Goal: Task Accomplishment & Management: Manage account settings

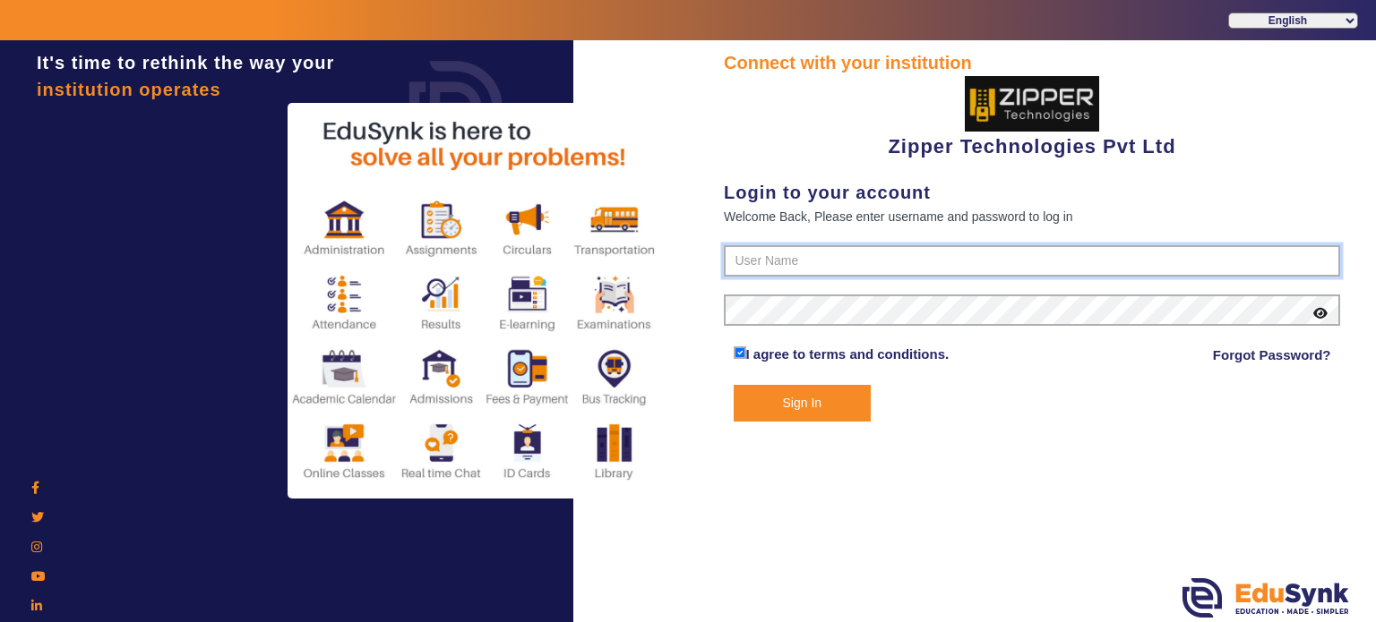
click at [776, 257] on input "text" at bounding box center [1032, 261] width 616 height 32
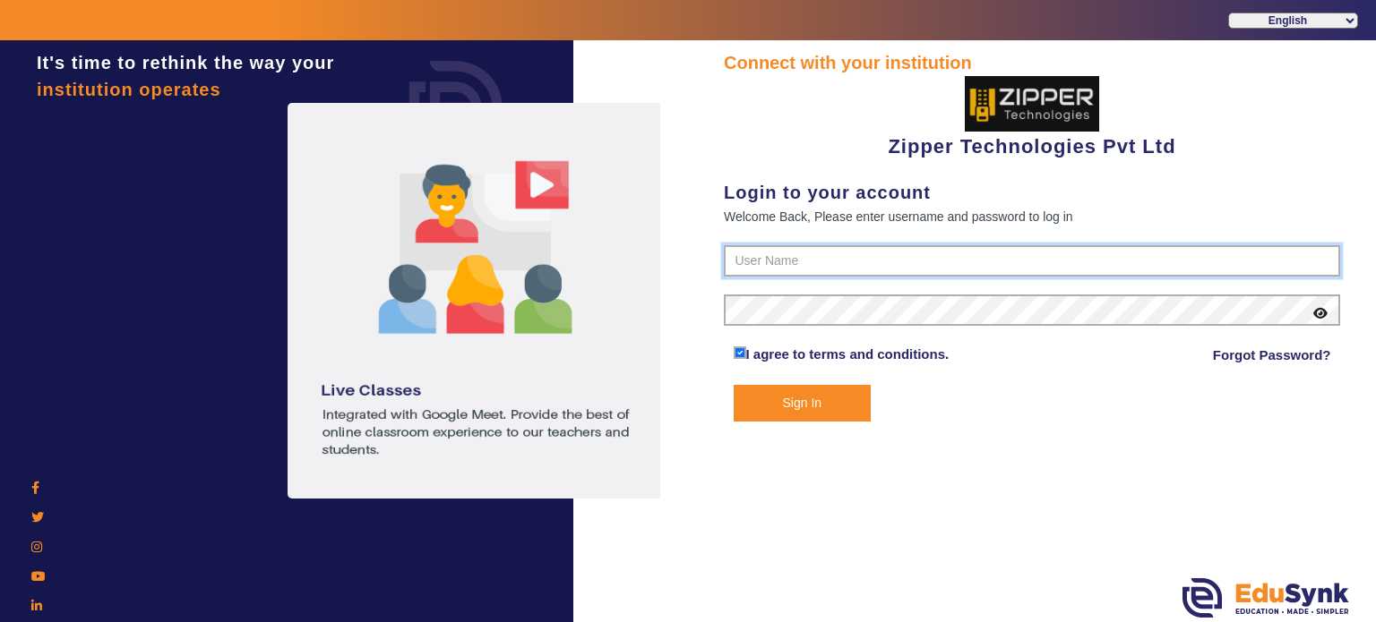
type input "1008790000"
click at [734, 385] on button "Sign In" at bounding box center [803, 403] width 138 height 37
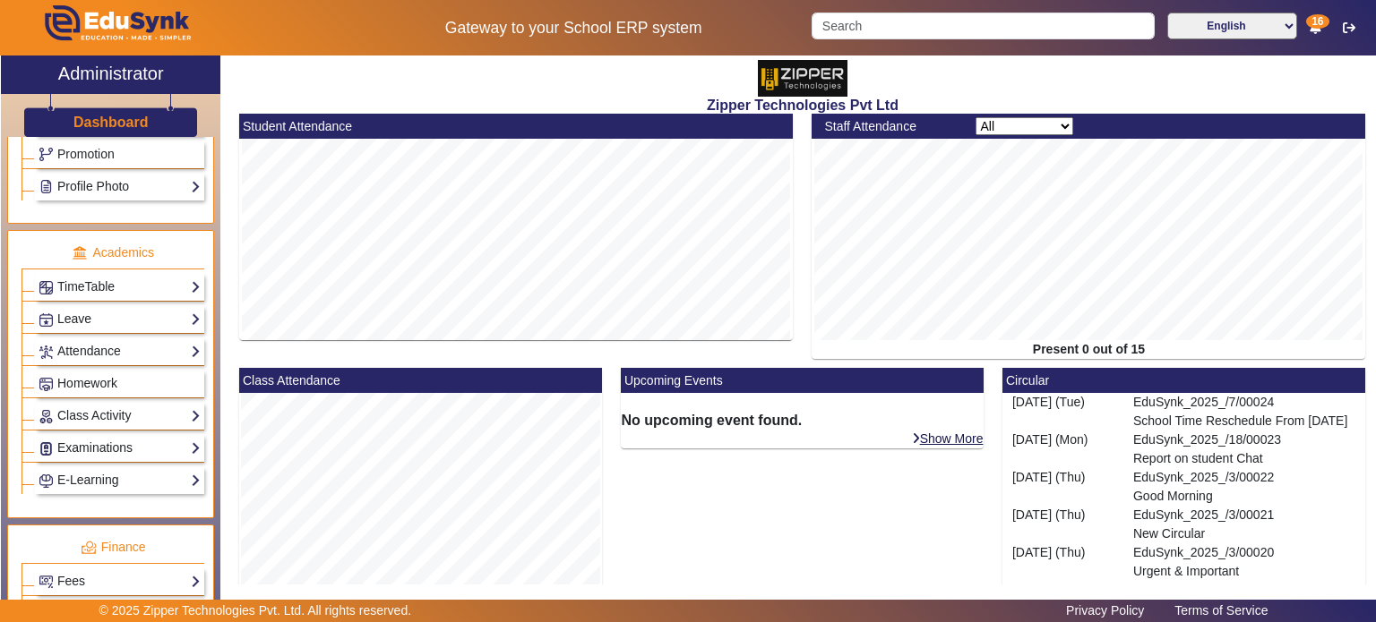
scroll to position [623, 0]
click at [100, 379] on span "Homework" at bounding box center [87, 381] width 60 height 14
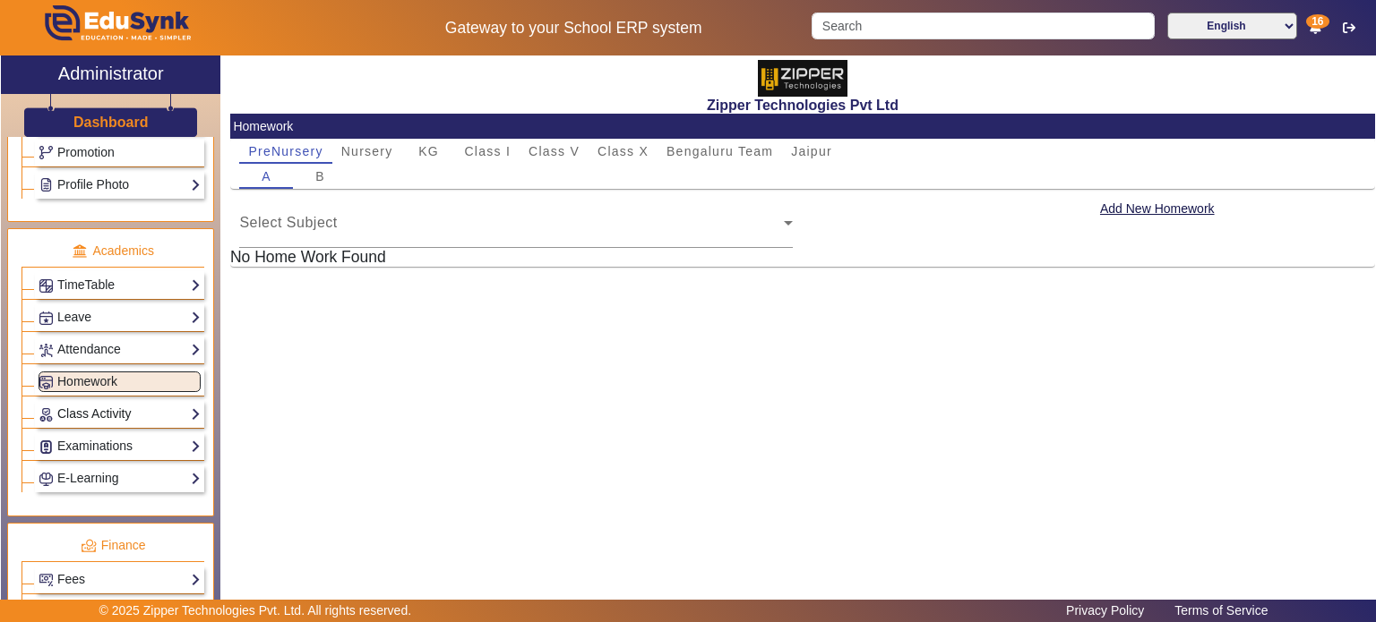
click at [106, 408] on link "Class Activity" at bounding box center [120, 414] width 162 height 21
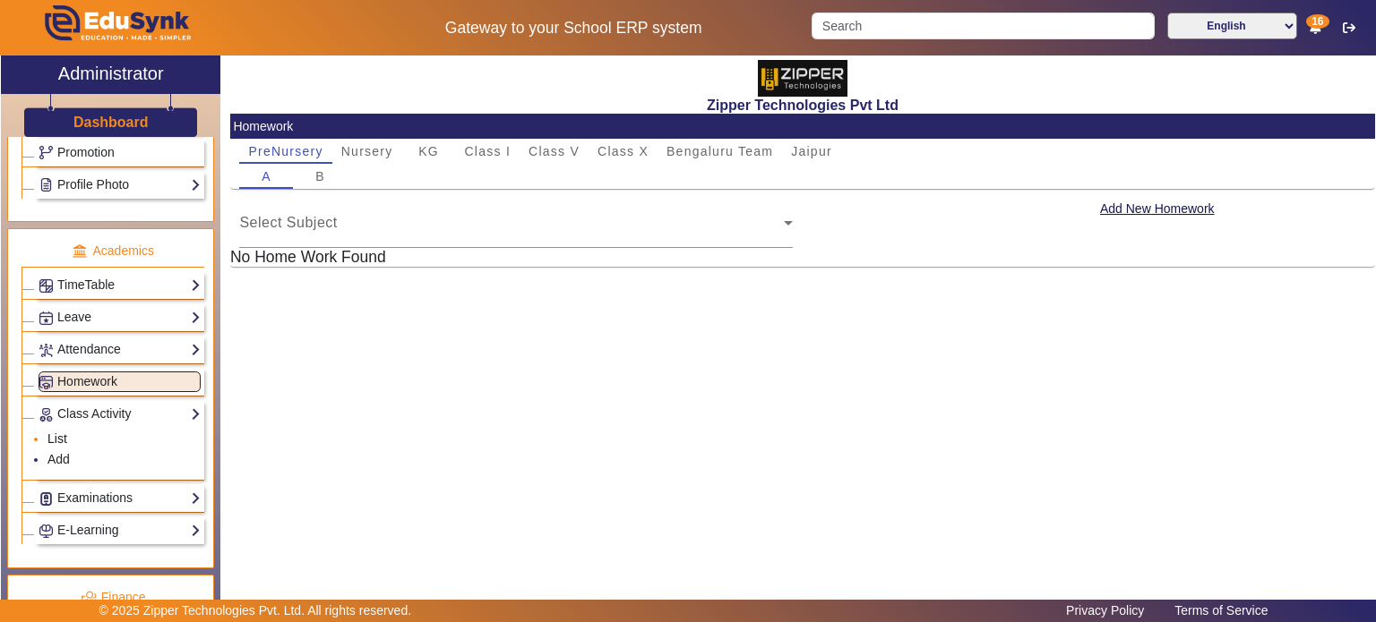
click at [54, 432] on link "List" at bounding box center [57, 439] width 20 height 14
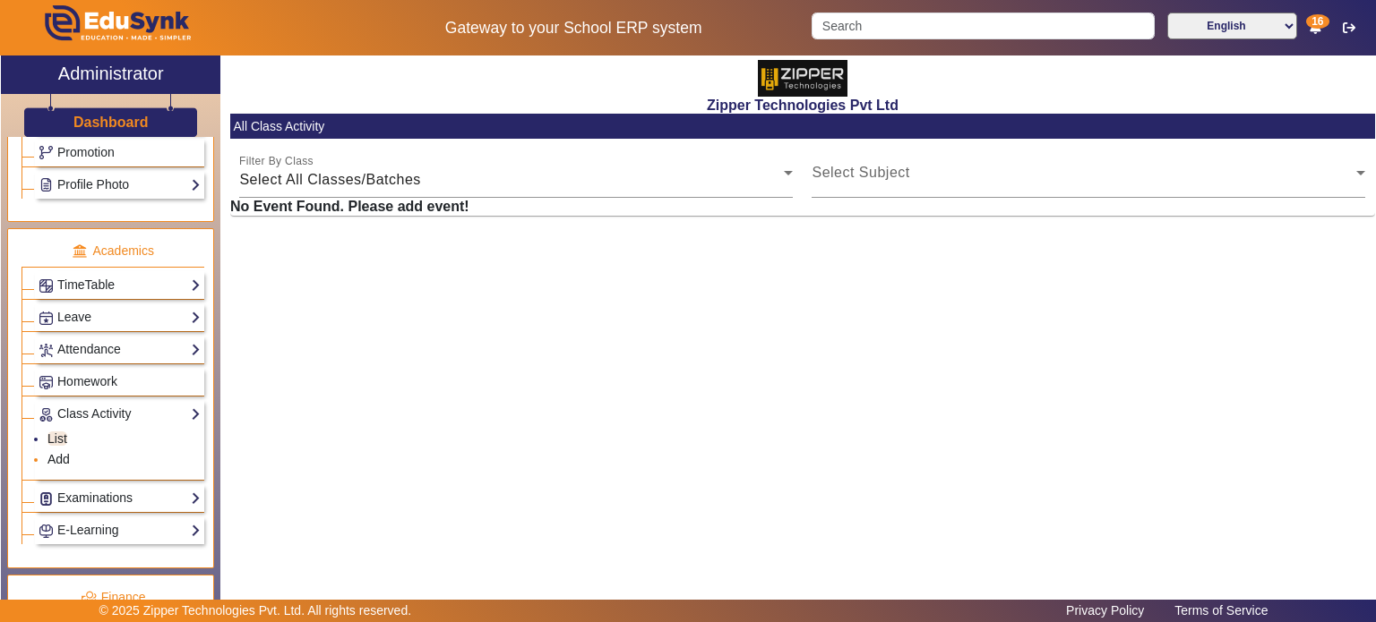
click at [65, 452] on link "Add" at bounding box center [58, 459] width 22 height 14
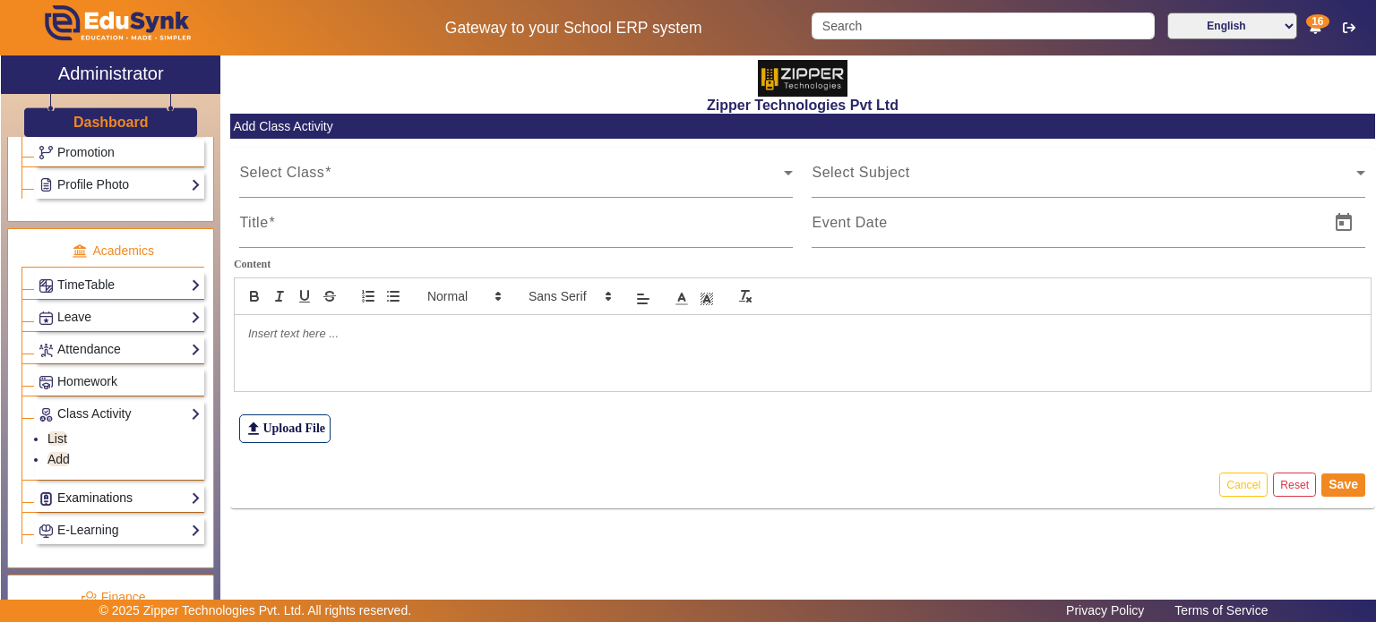
click at [139, 488] on link "Examinations" at bounding box center [120, 498] width 162 height 21
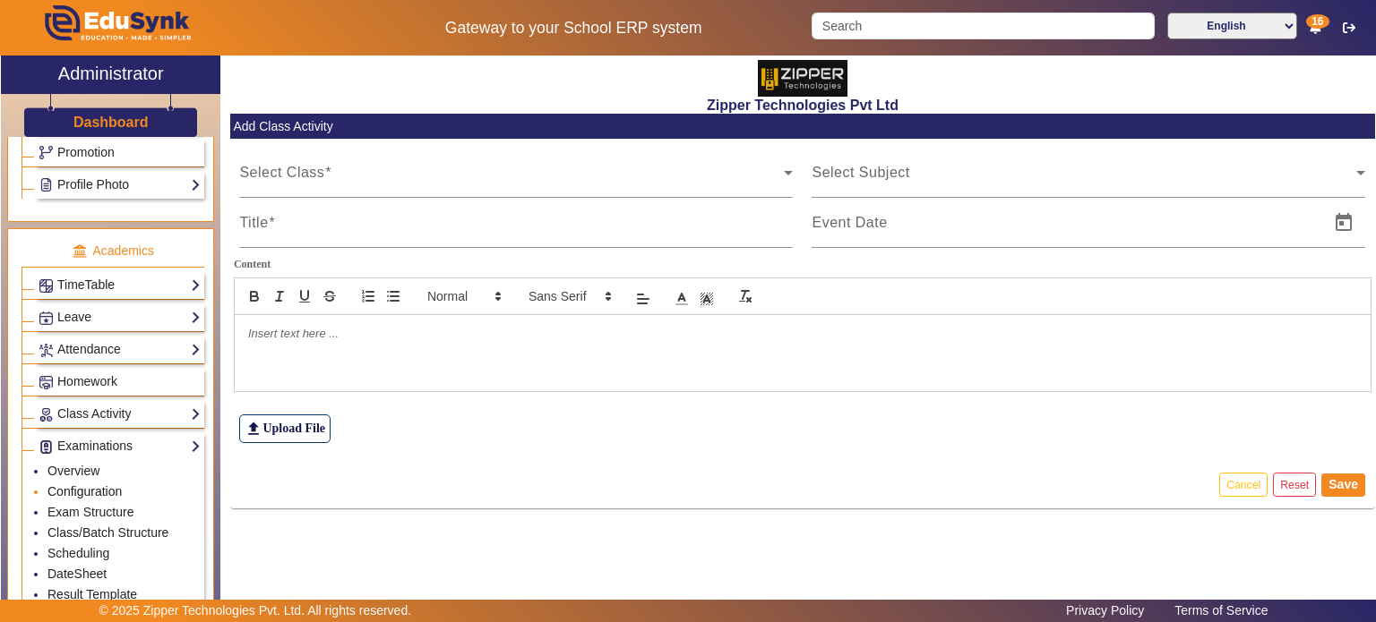
click at [96, 485] on link "Configuration" at bounding box center [84, 492] width 74 height 14
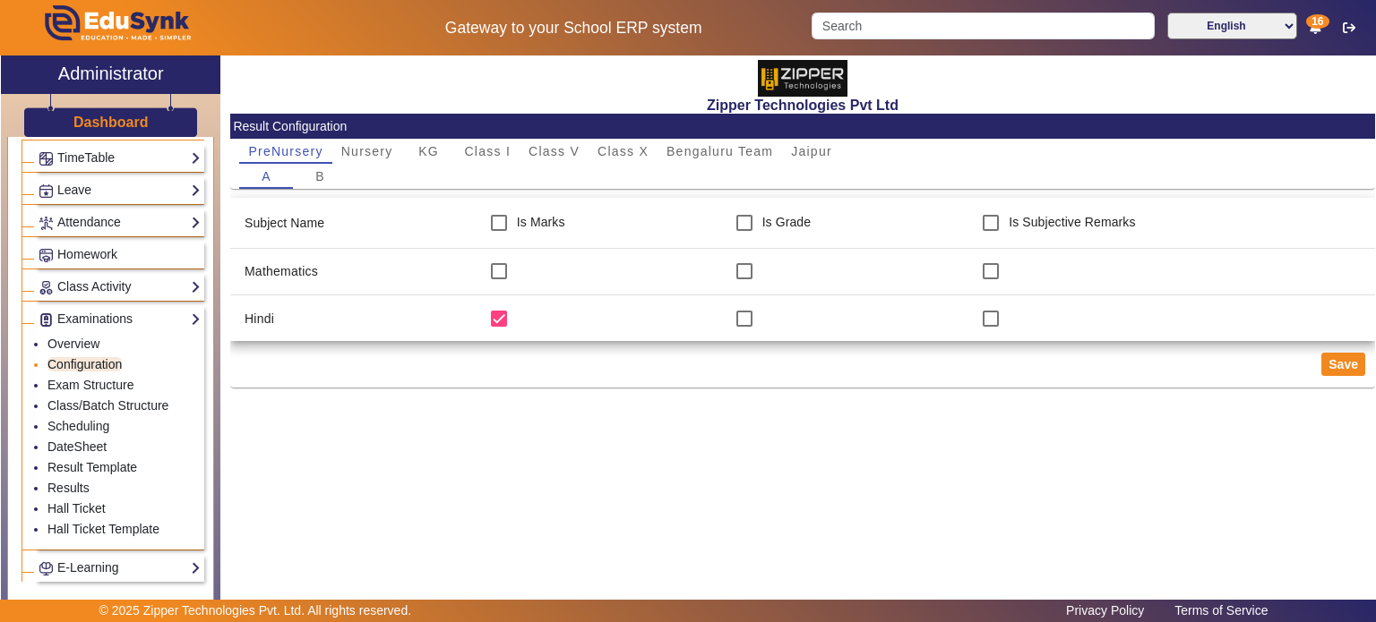
scroll to position [765, 0]
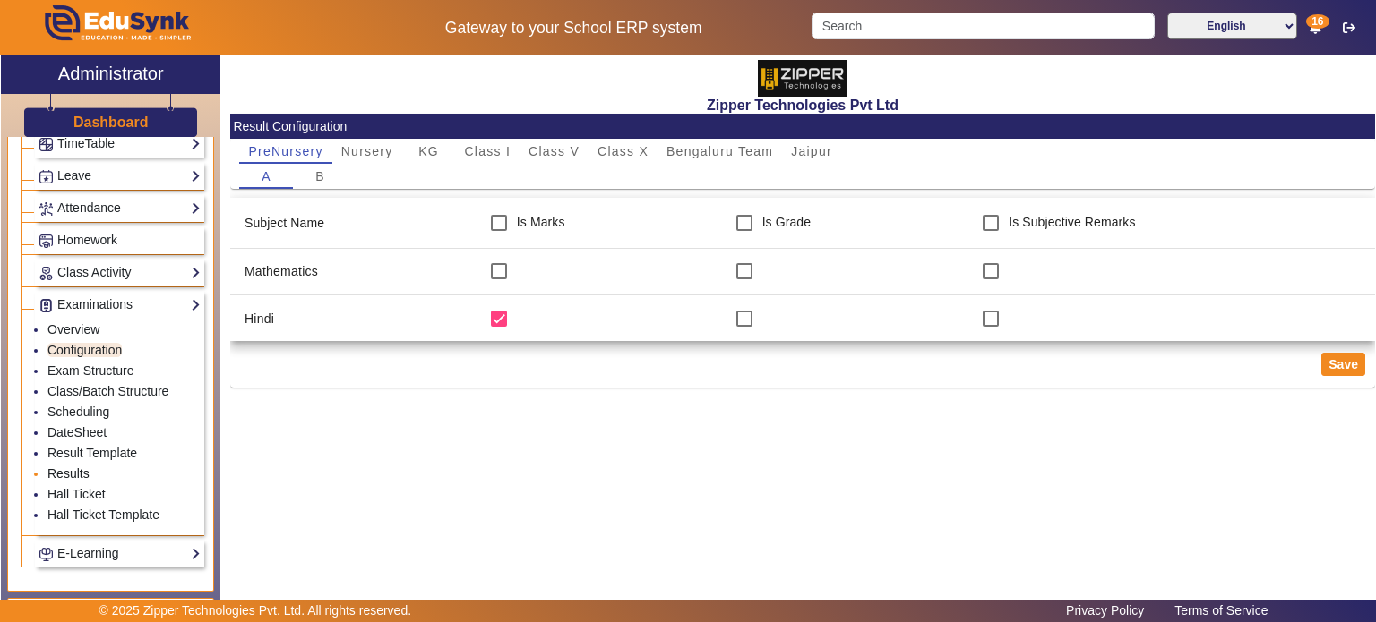
click at [75, 467] on link "Results" at bounding box center [68, 474] width 42 height 14
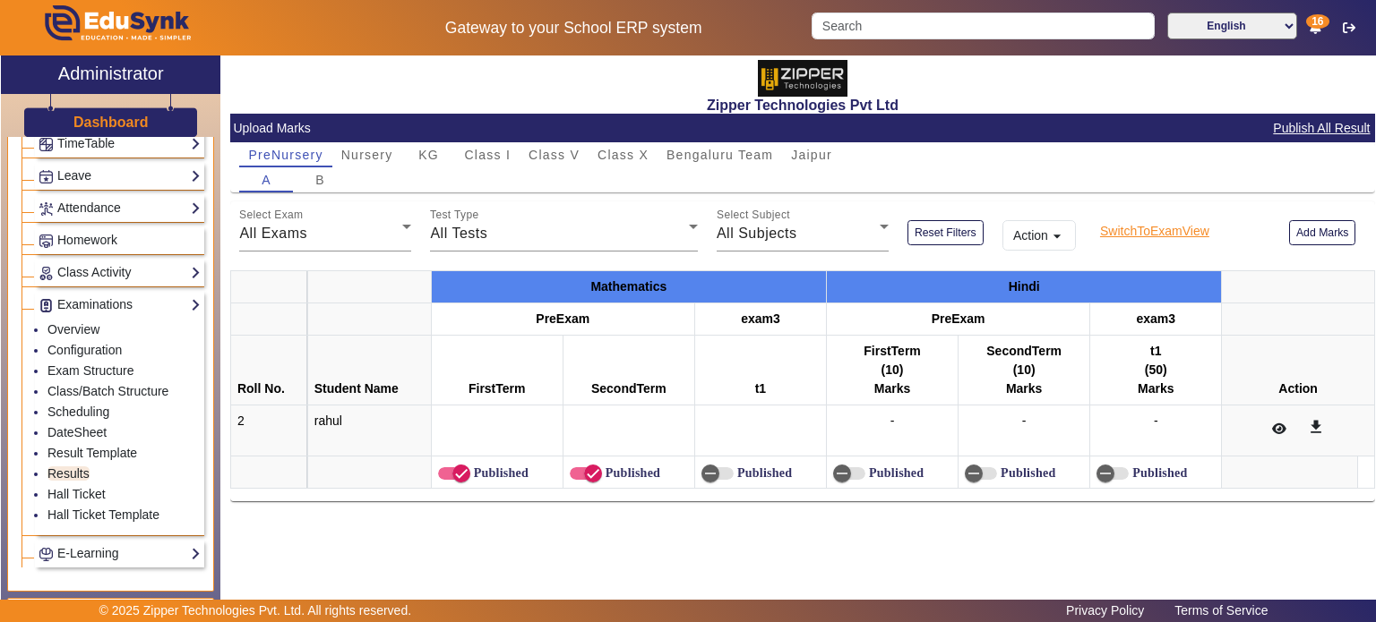
click at [1154, 225] on span "SwitchToExamView" at bounding box center [1154, 231] width 113 height 22
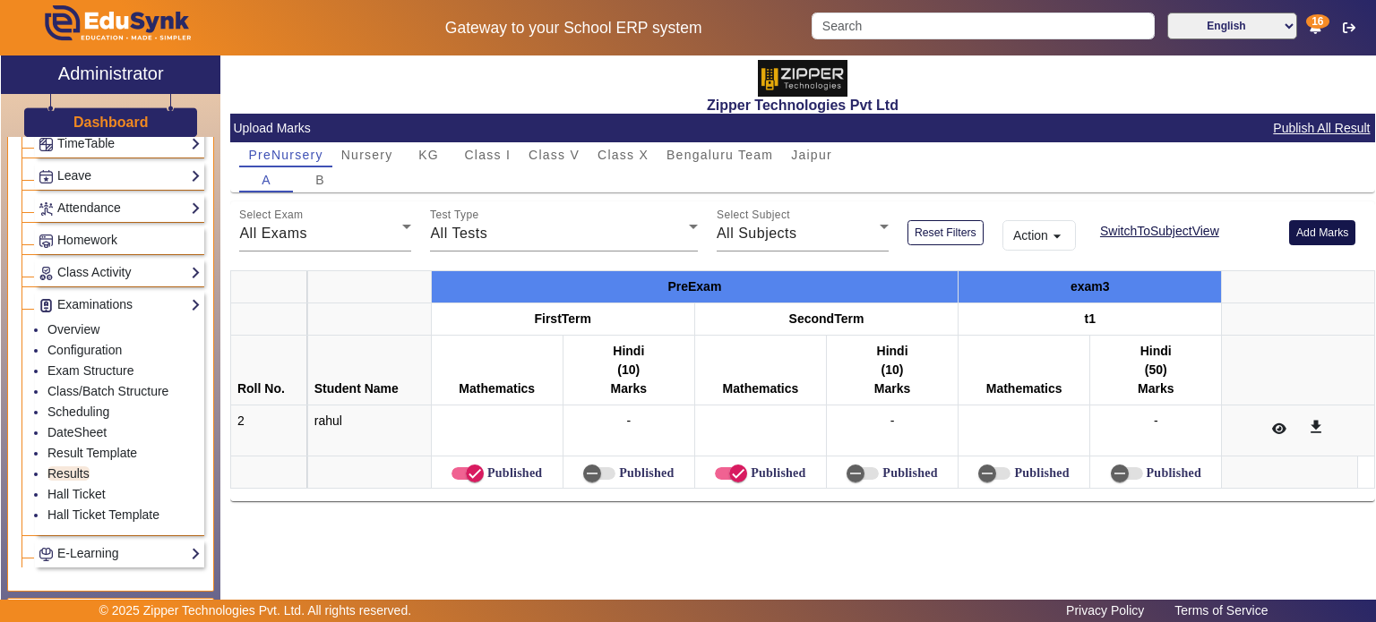
click at [1309, 236] on button "Add Marks" at bounding box center [1322, 232] width 67 height 24
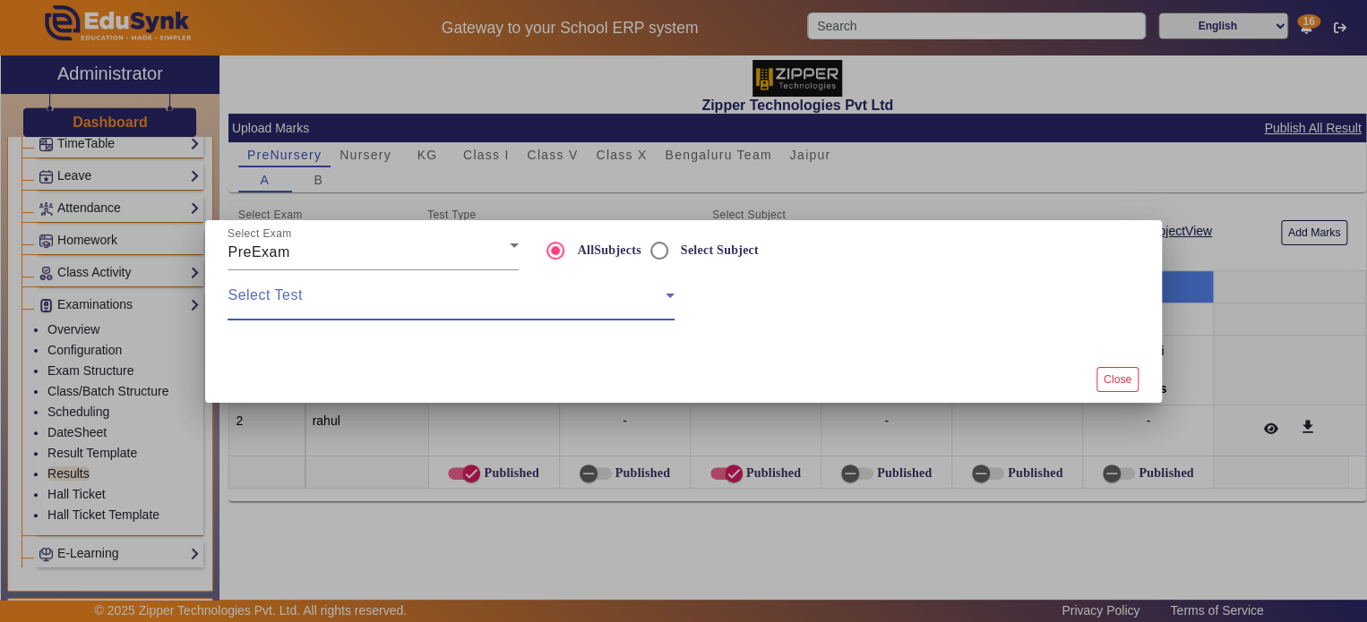
click at [562, 293] on span at bounding box center [445, 302] width 437 height 21
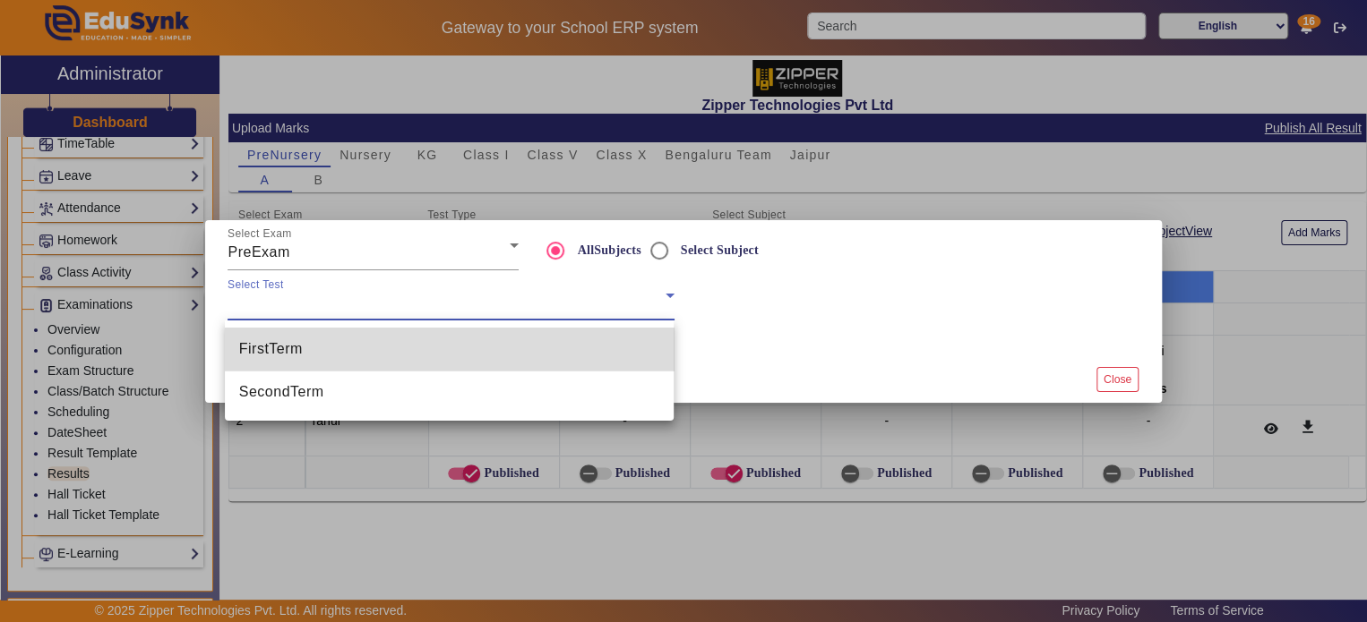
click at [542, 339] on mat-option "FirstTerm" at bounding box center [450, 349] width 450 height 43
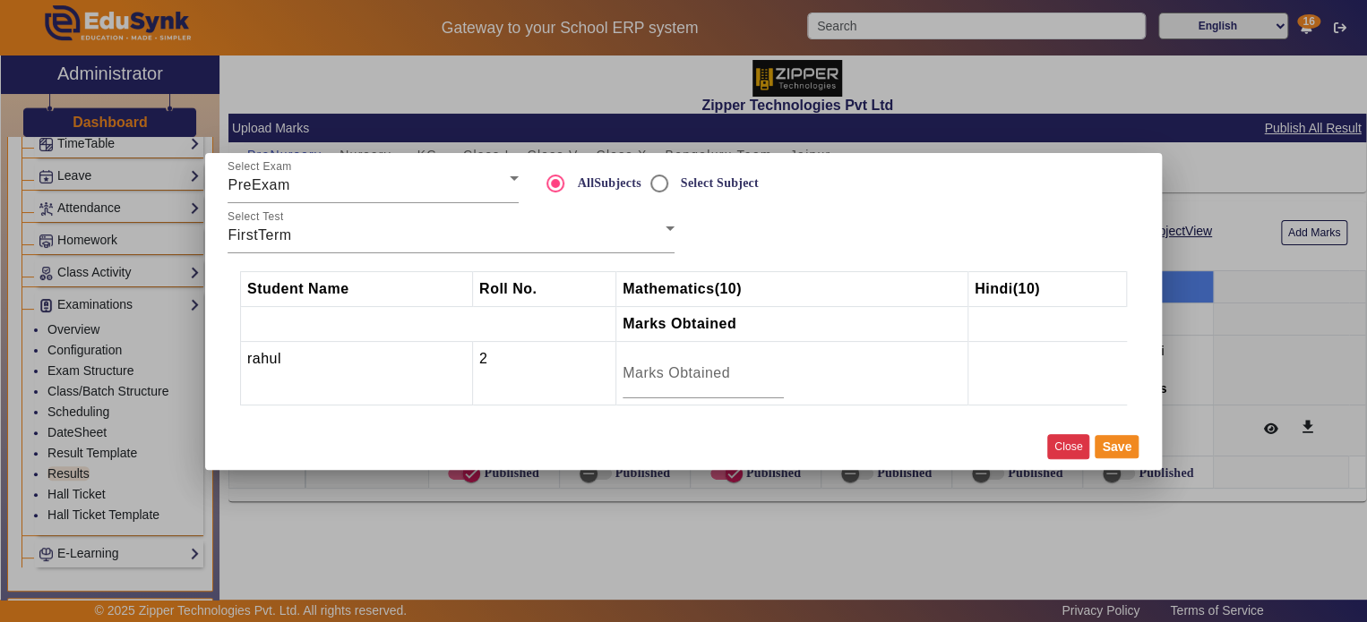
click at [1066, 448] on button "Close" at bounding box center [1068, 446] width 42 height 24
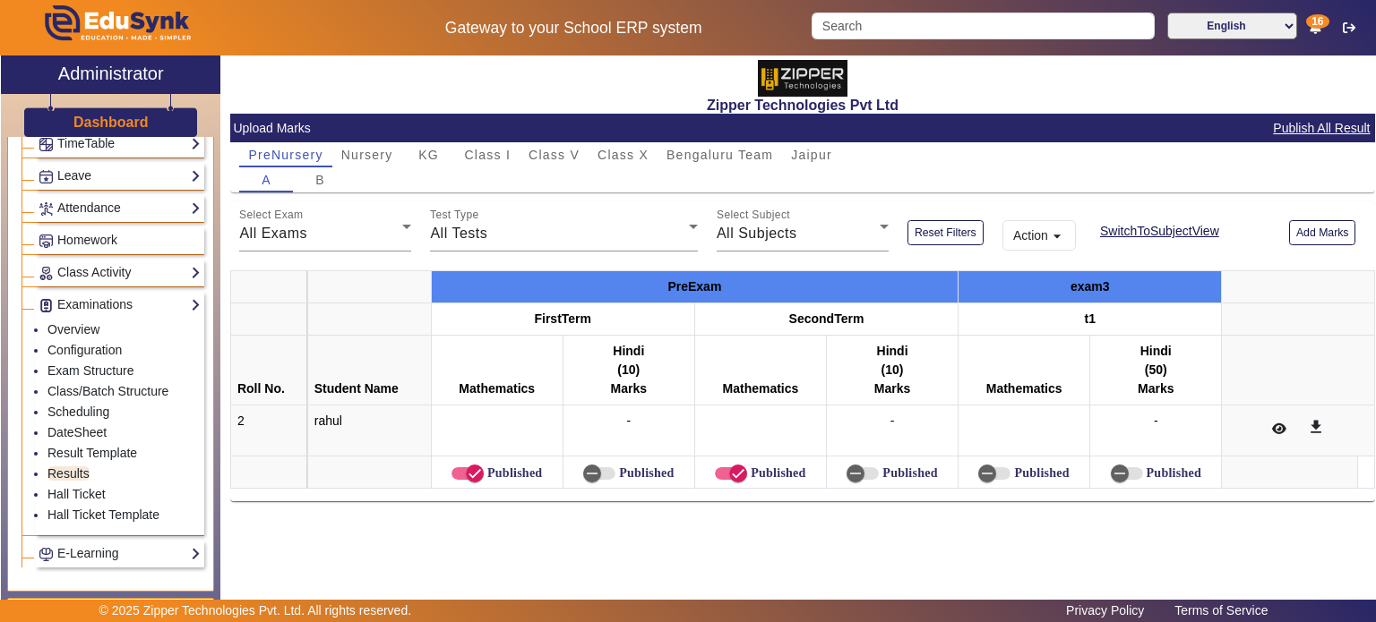
click at [1034, 230] on button "Action arrow_drop_down" at bounding box center [1038, 235] width 73 height 30
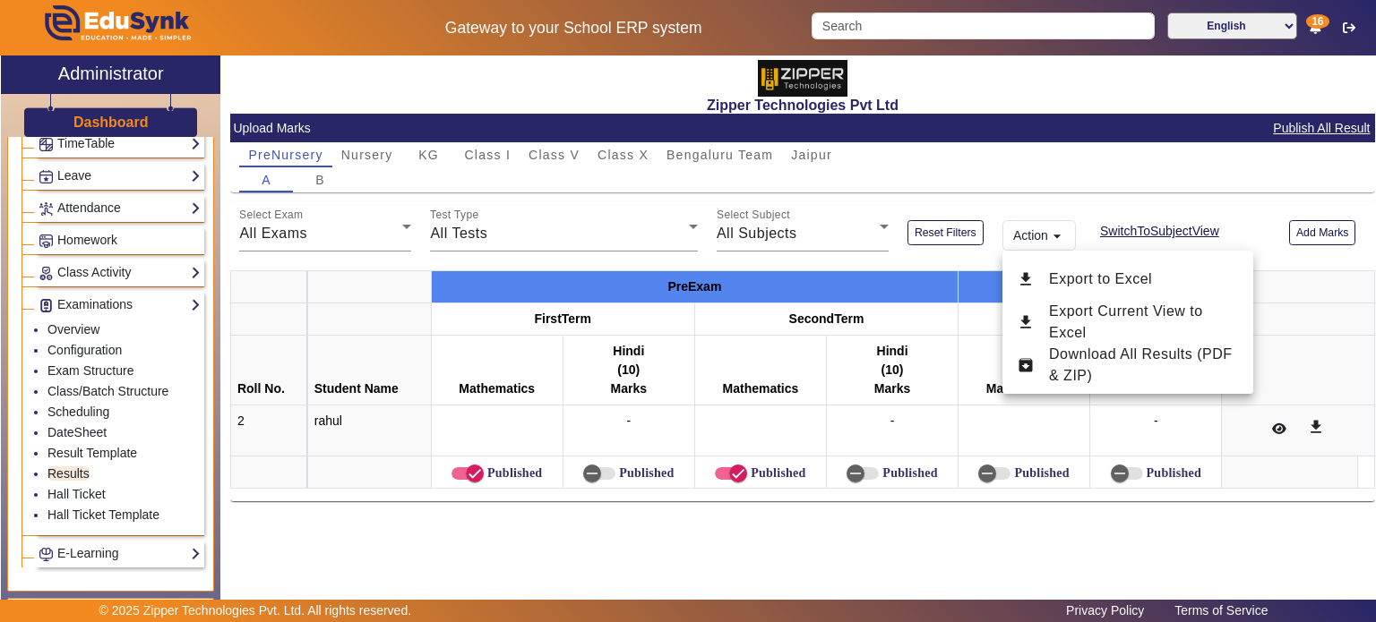
click at [938, 160] on div at bounding box center [688, 311] width 1376 height 622
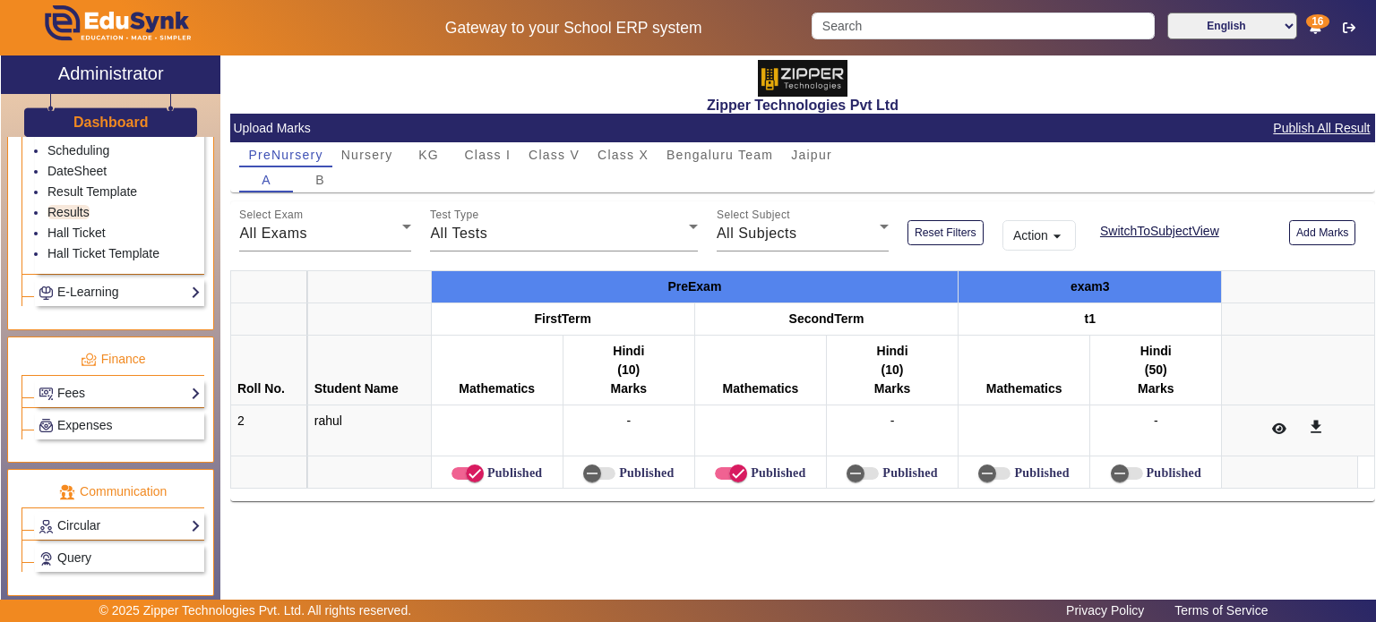
scroll to position [1037, 0]
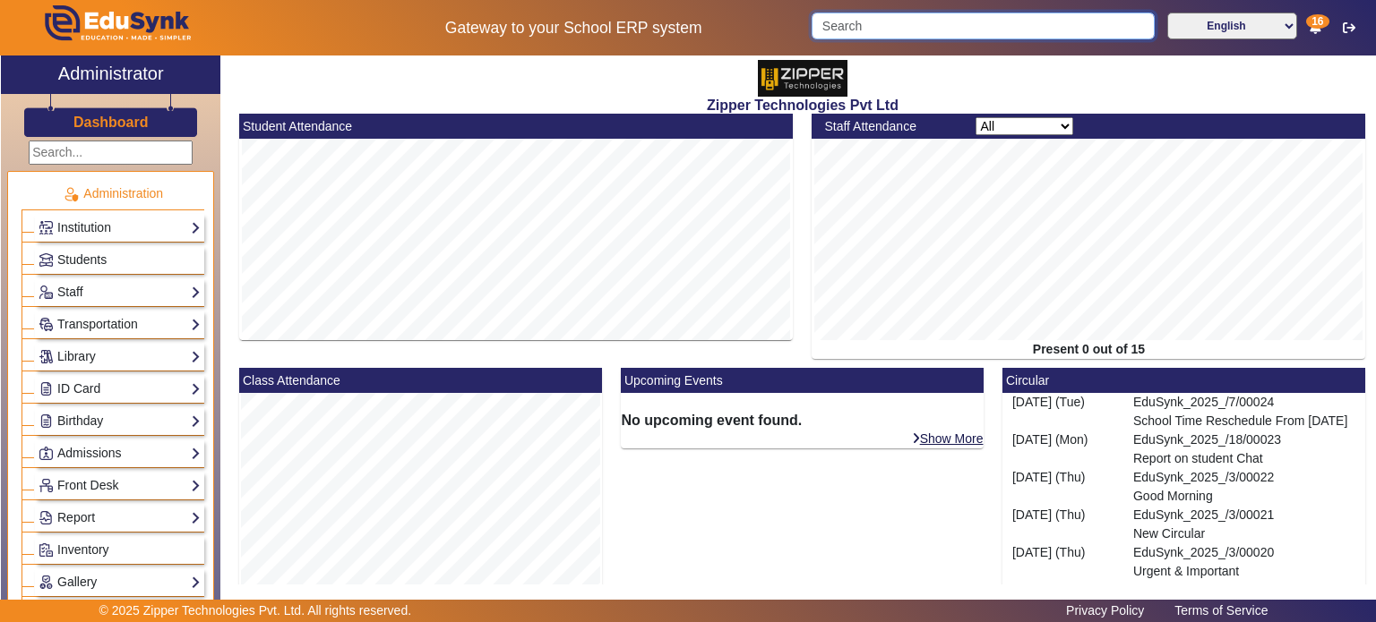
click at [885, 39] on body "Gateway to your School ERP system English हिंदी (Hindi) ಕನ್ನಡ (Kannada) தமிழ் (…" at bounding box center [688, 311] width 1376 height 622
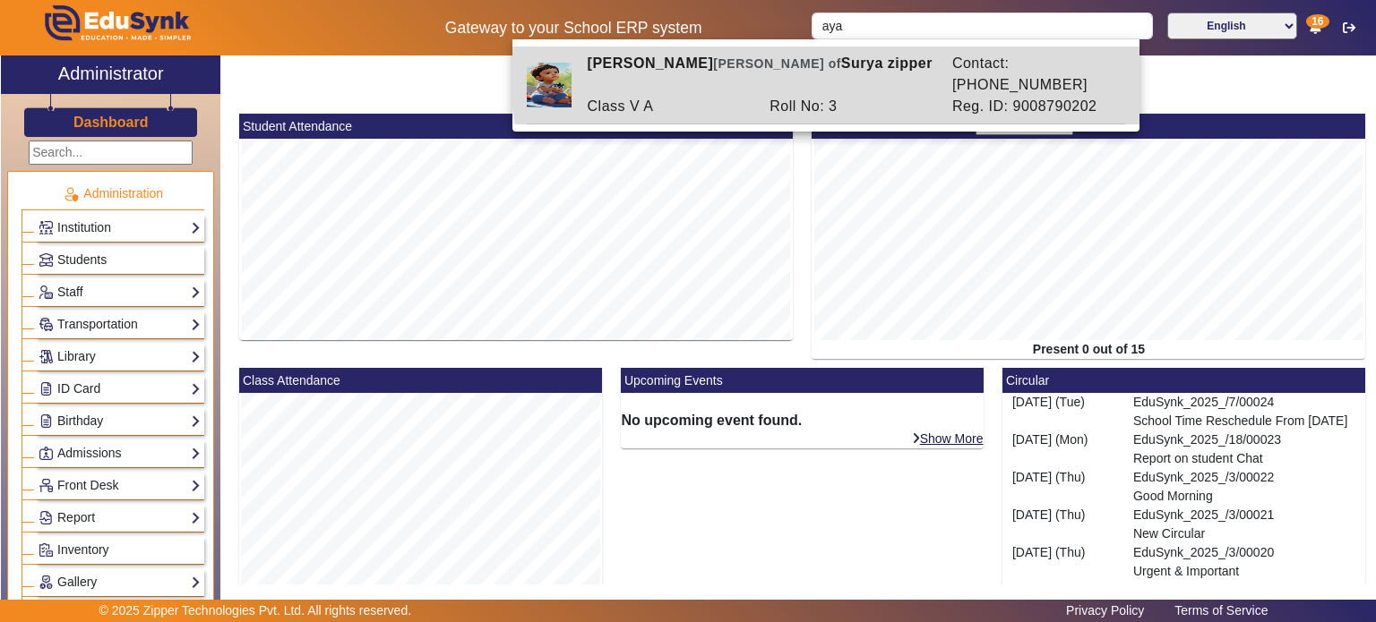
click at [866, 64] on div "[PERSON_NAME] [PERSON_NAME] of [PERSON_NAME] zipper" at bounding box center [760, 74] width 365 height 43
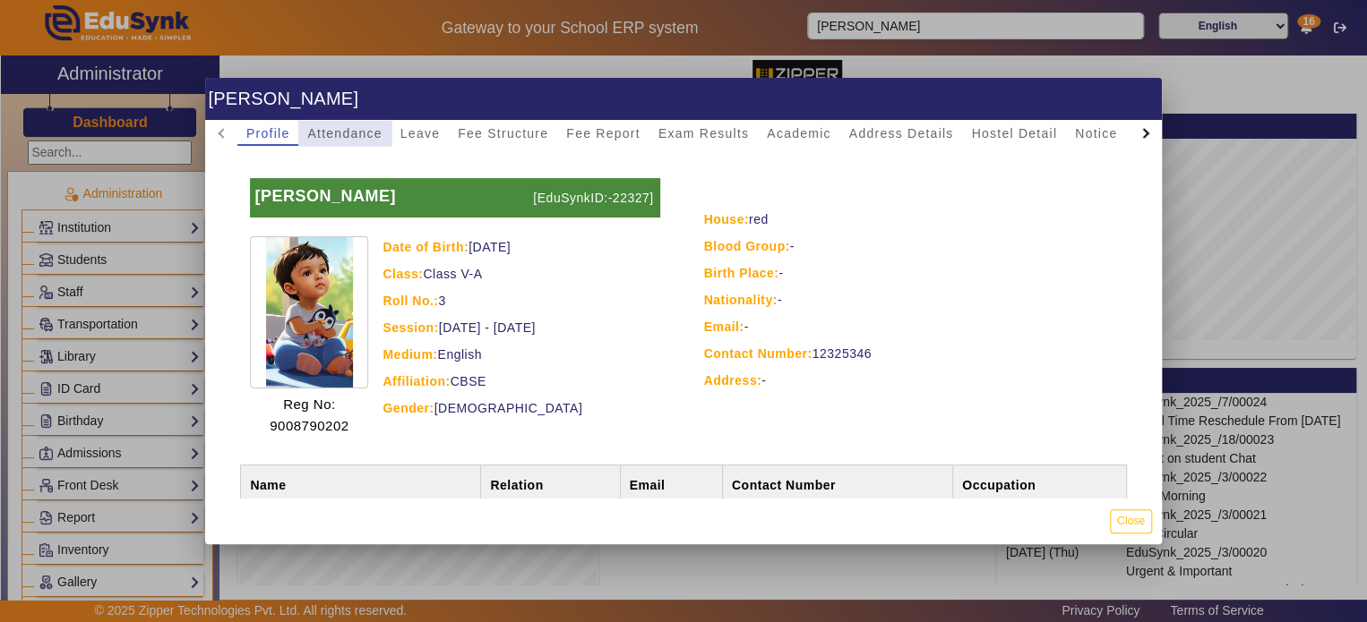
click at [353, 127] on span "Attendance" at bounding box center [344, 133] width 74 height 13
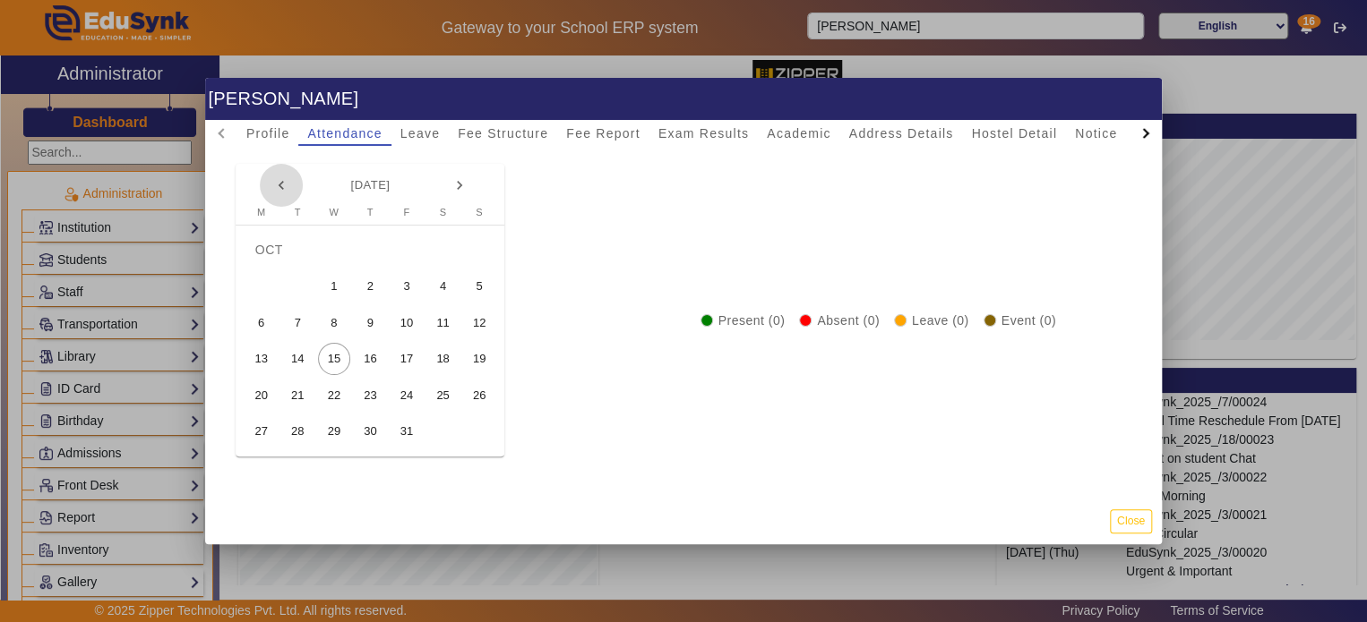
click at [280, 181] on mat-icon "keyboard_arrow_left" at bounding box center [281, 185] width 18 height 18
click at [122, 443] on div at bounding box center [683, 311] width 1367 height 622
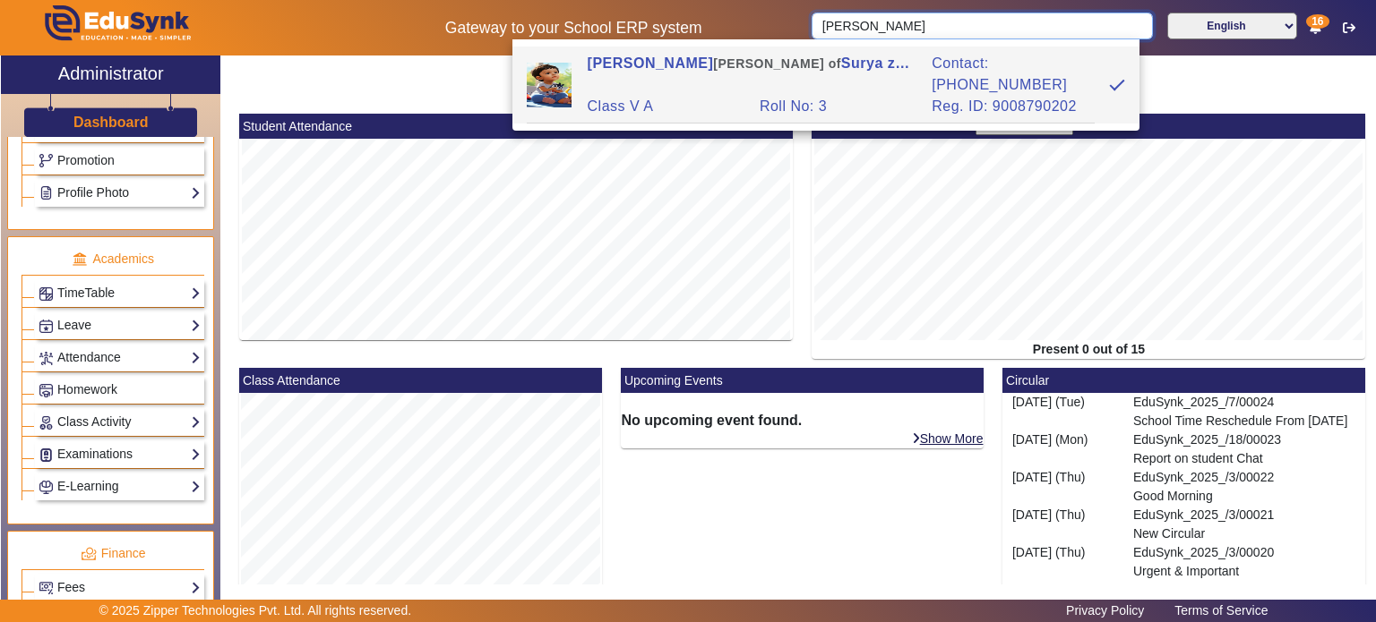
scroll to position [616, 0]
click at [122, 351] on link "Attendance" at bounding box center [120, 357] width 162 height 21
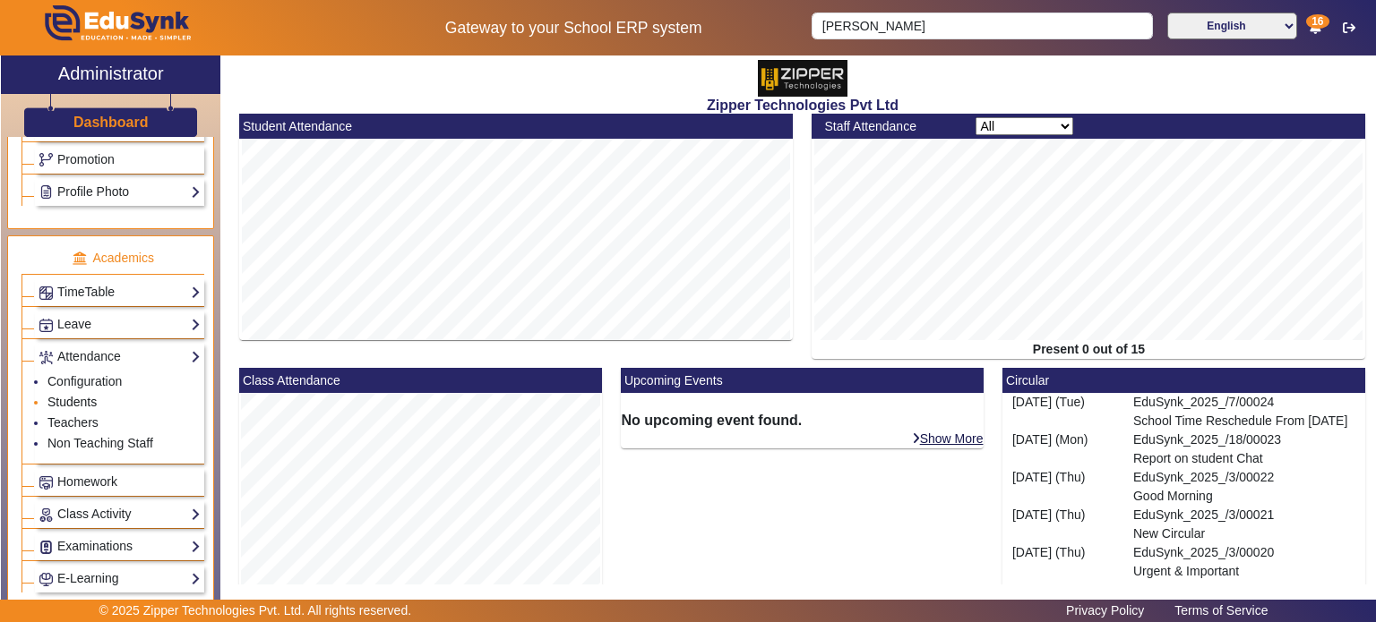
click at [82, 395] on link "Students" at bounding box center [71, 402] width 49 height 14
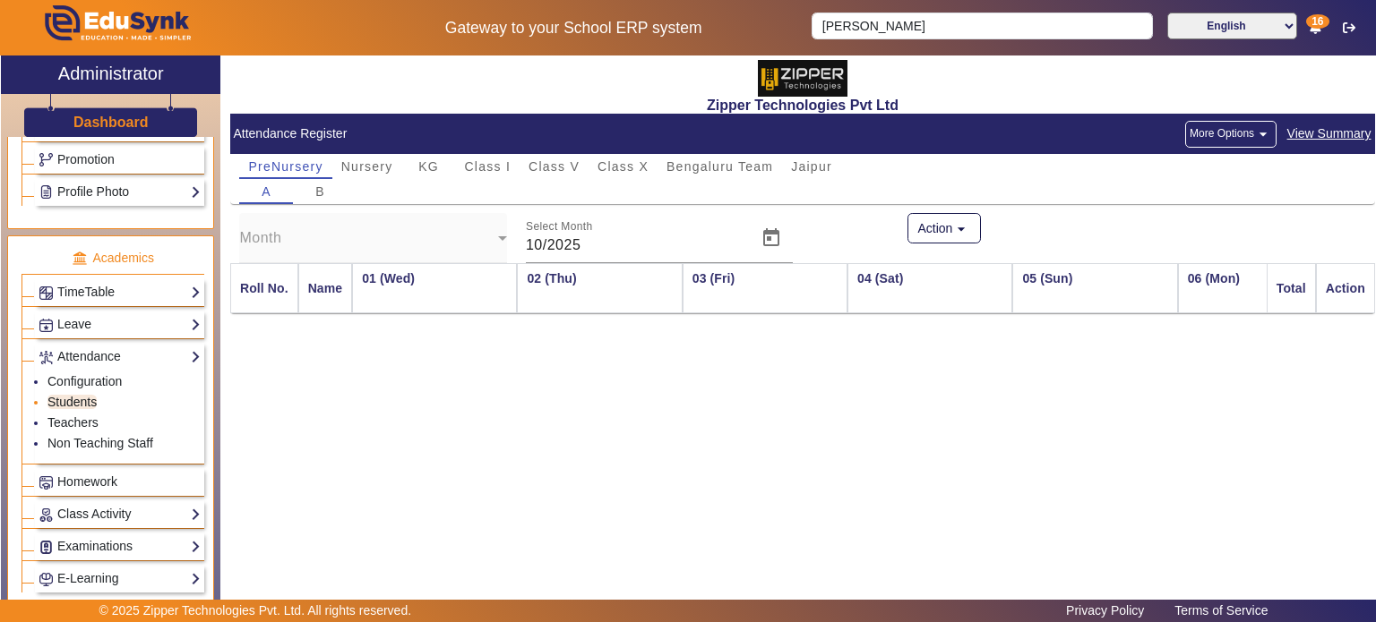
scroll to position [0, 1684]
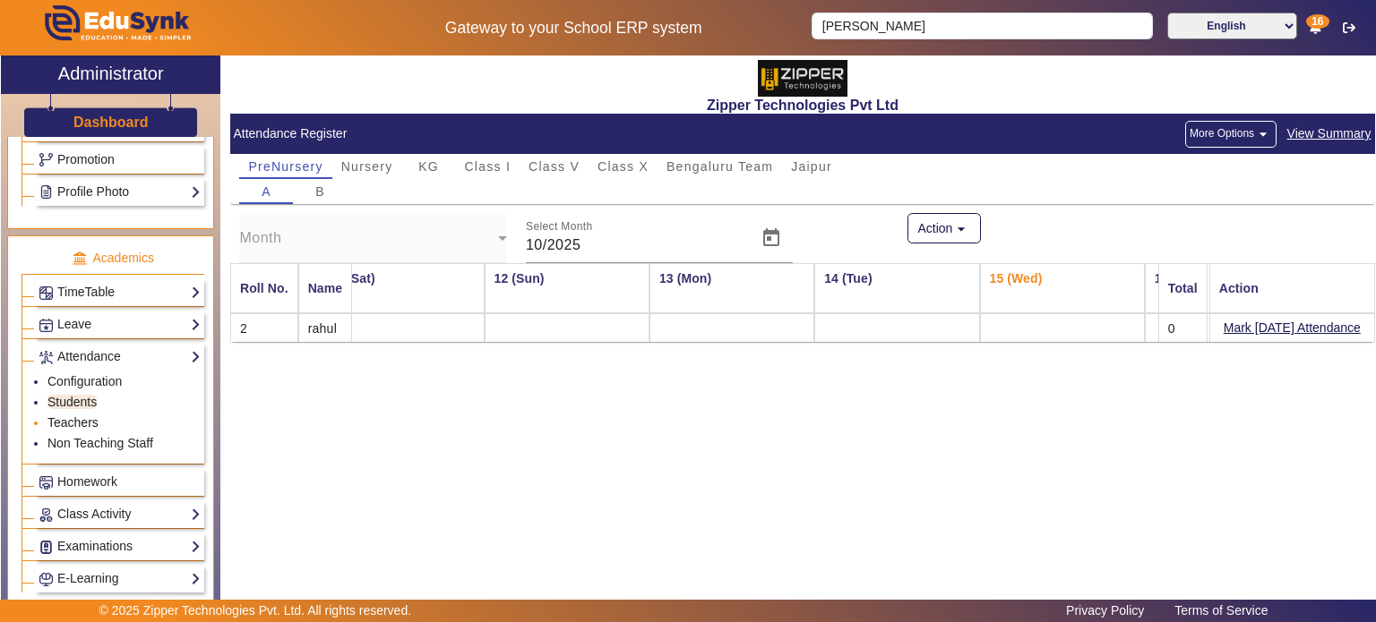
click at [82, 416] on link "Teachers" at bounding box center [72, 423] width 51 height 14
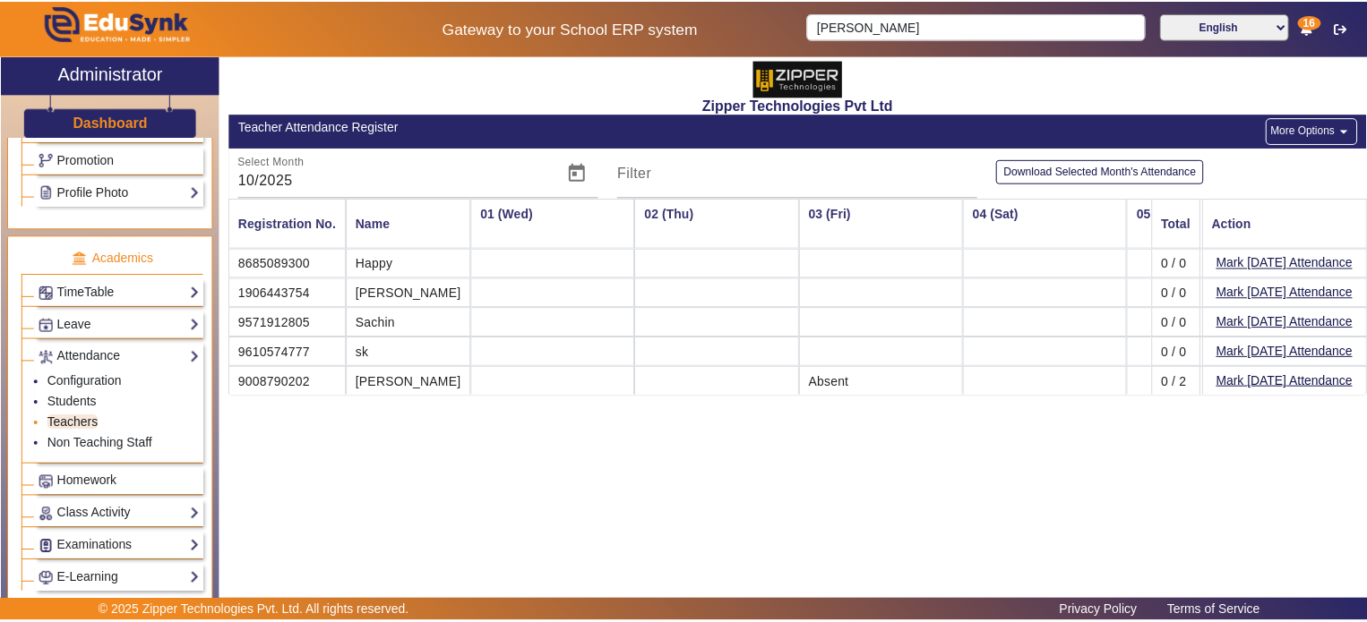
scroll to position [0, 1684]
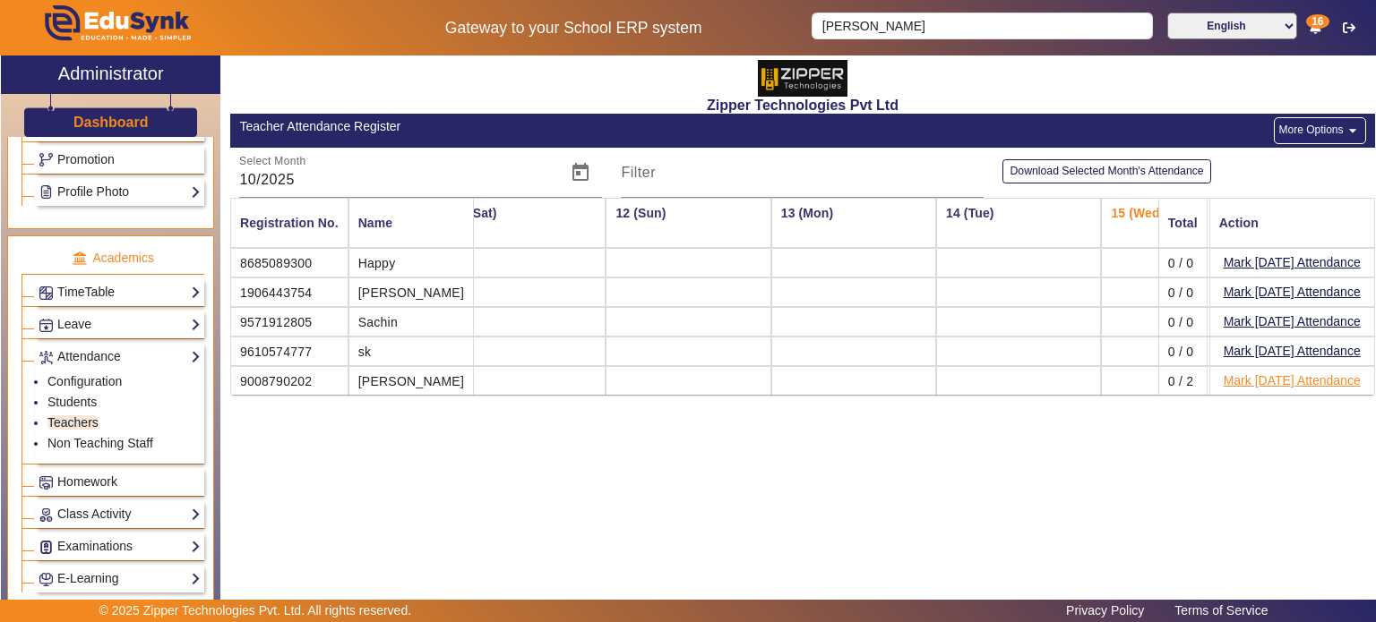
click at [1248, 374] on button "Mark [DATE] Attendance" at bounding box center [1292, 381] width 141 height 22
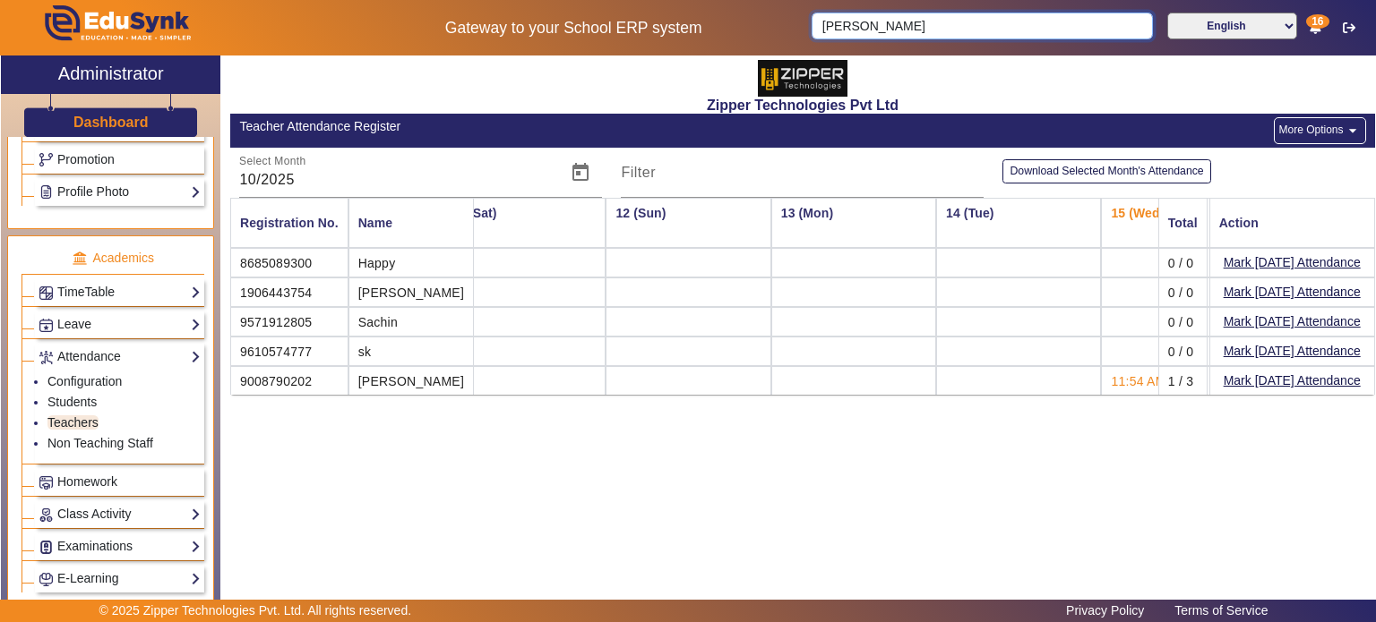
click at [911, 24] on input "[PERSON_NAME]" at bounding box center [981, 26] width 340 height 27
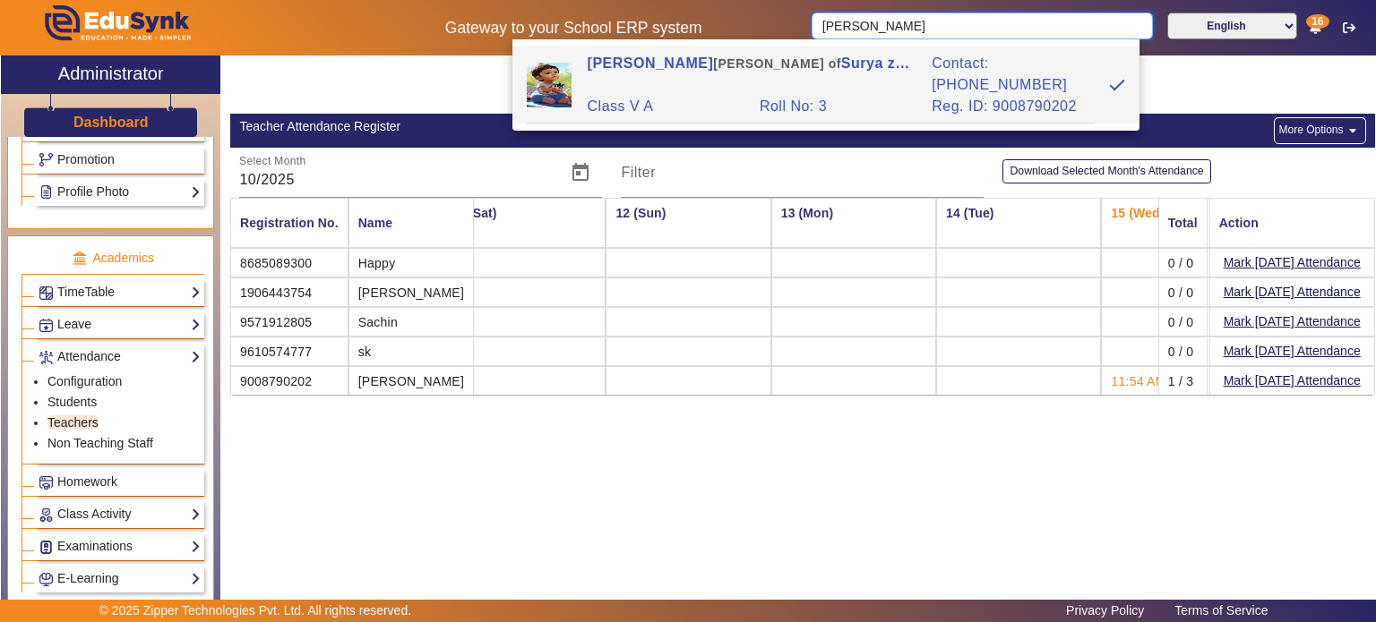
click at [911, 24] on input "[PERSON_NAME]" at bounding box center [981, 26] width 340 height 27
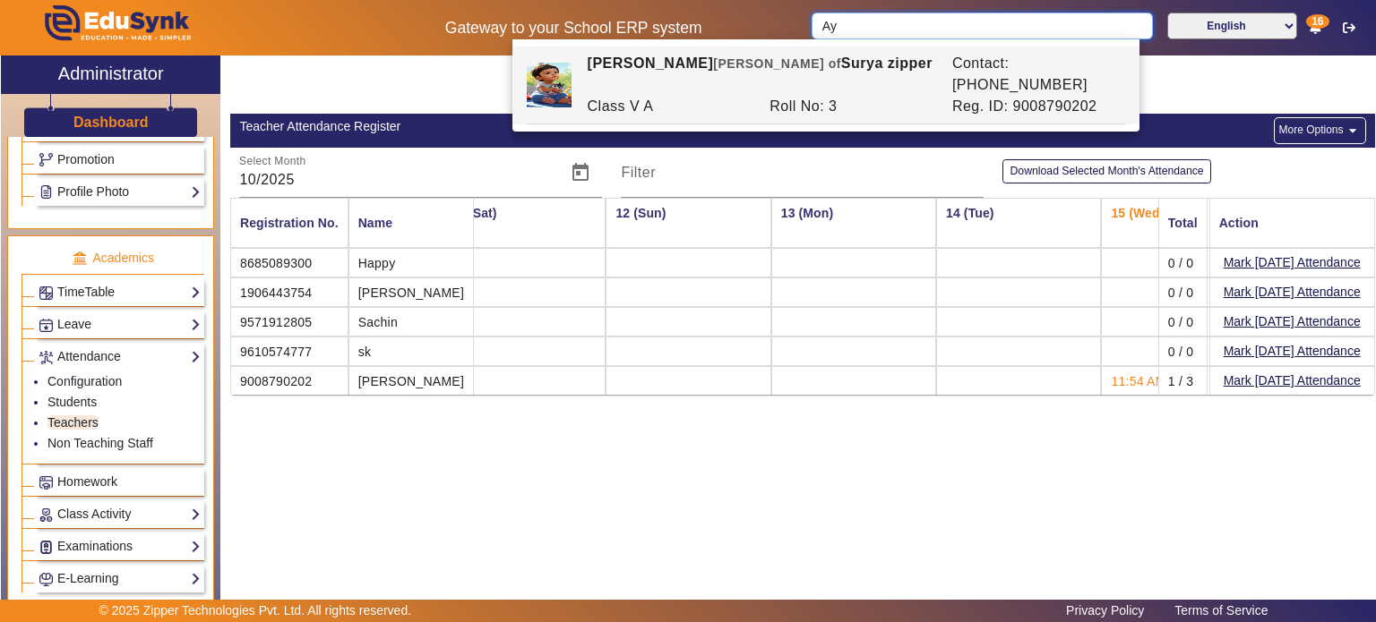
type input "A"
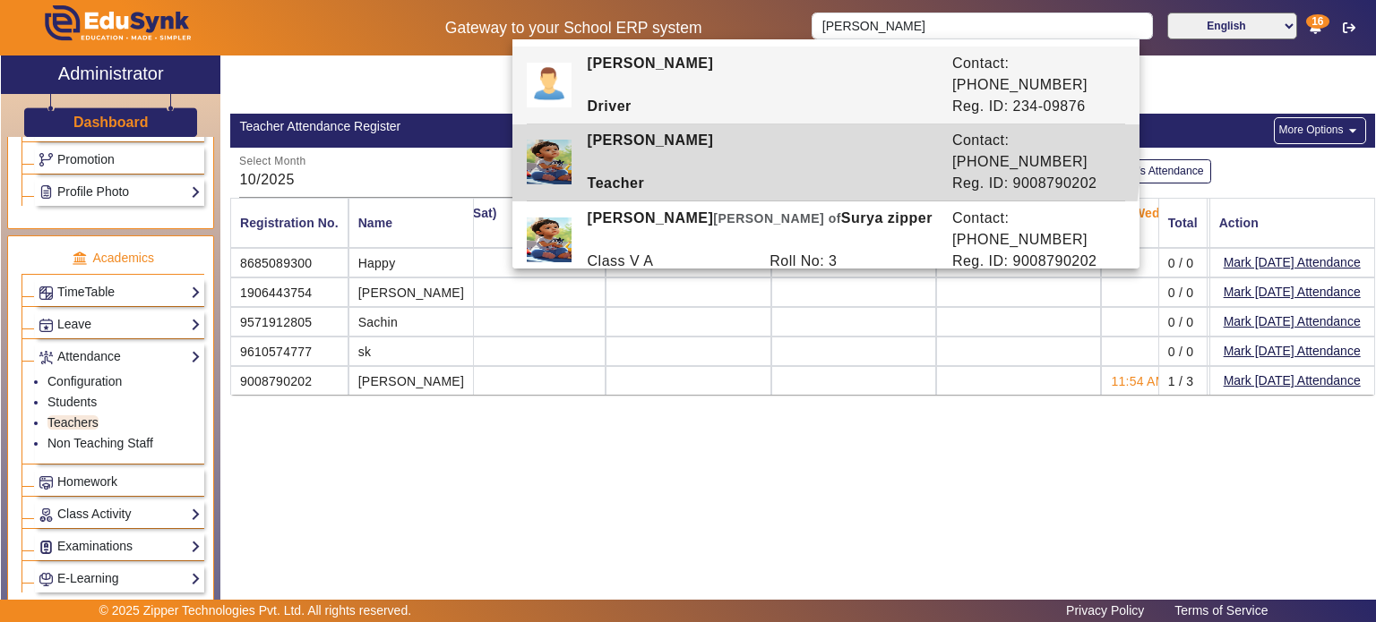
click at [792, 167] on div "[PERSON_NAME]" at bounding box center [760, 151] width 365 height 43
type input "[PERSON_NAME]"
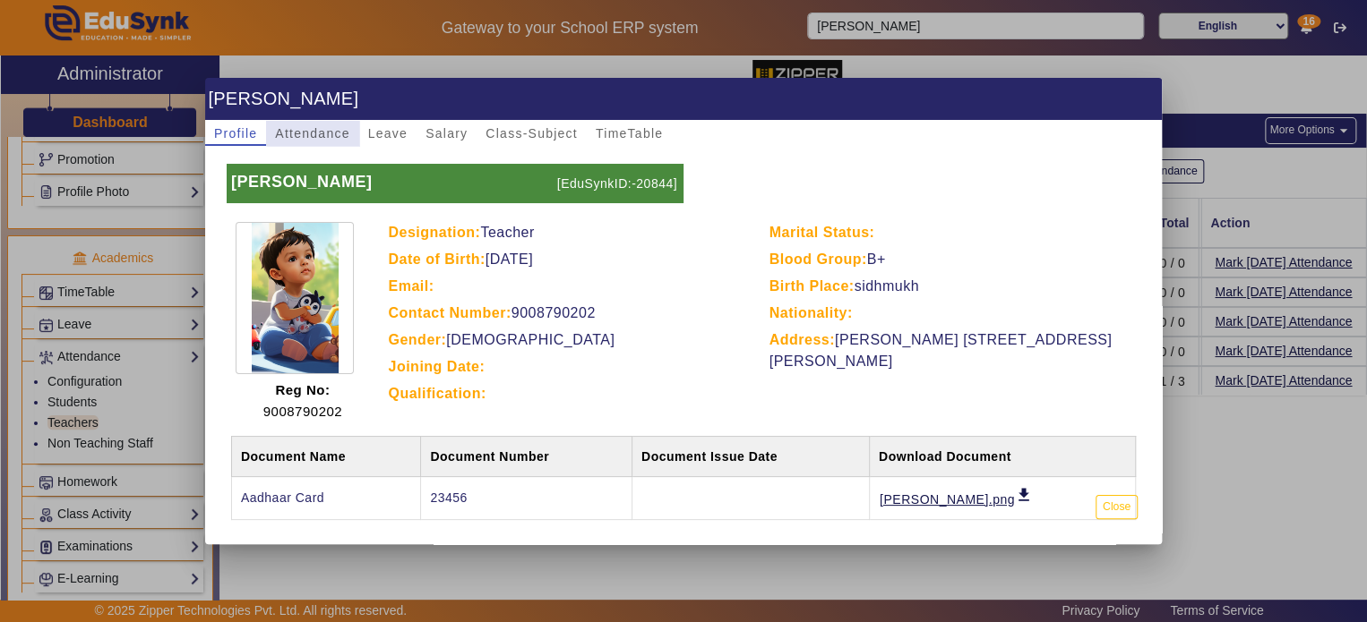
click at [330, 129] on span "Attendance" at bounding box center [312, 133] width 74 height 13
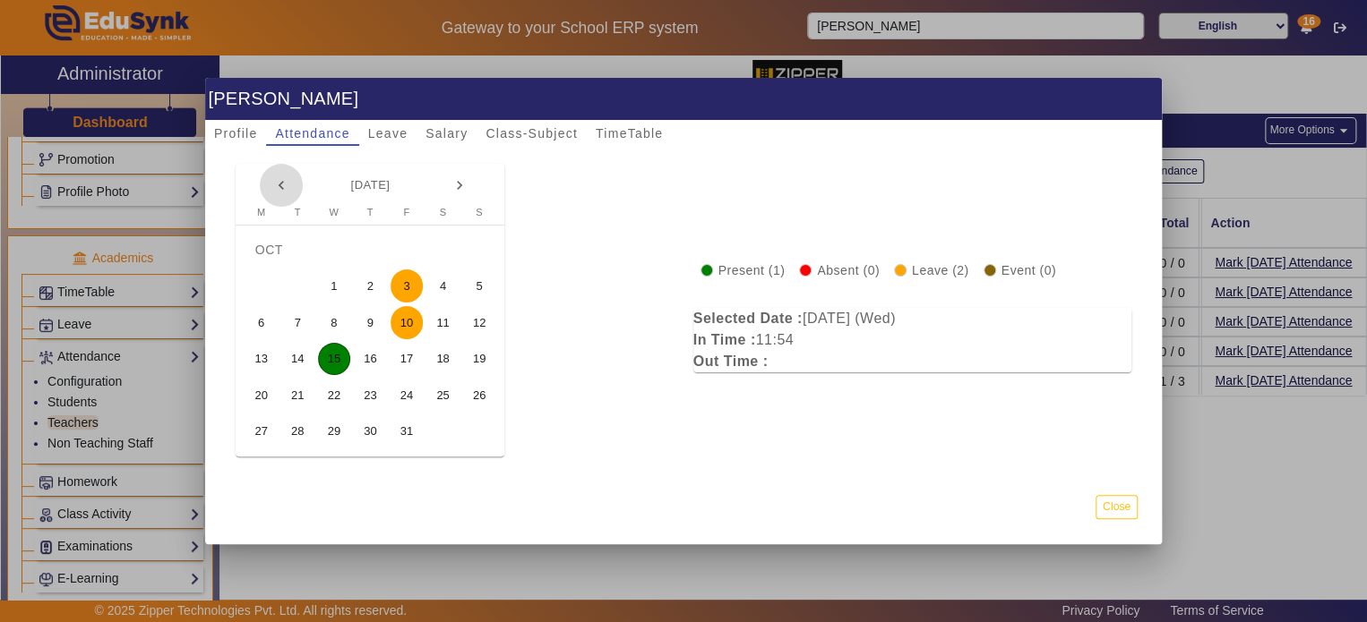
click at [275, 183] on mat-icon "keyboard_arrow_left" at bounding box center [281, 185] width 18 height 18
